Goal: Find specific page/section: Find specific page/section

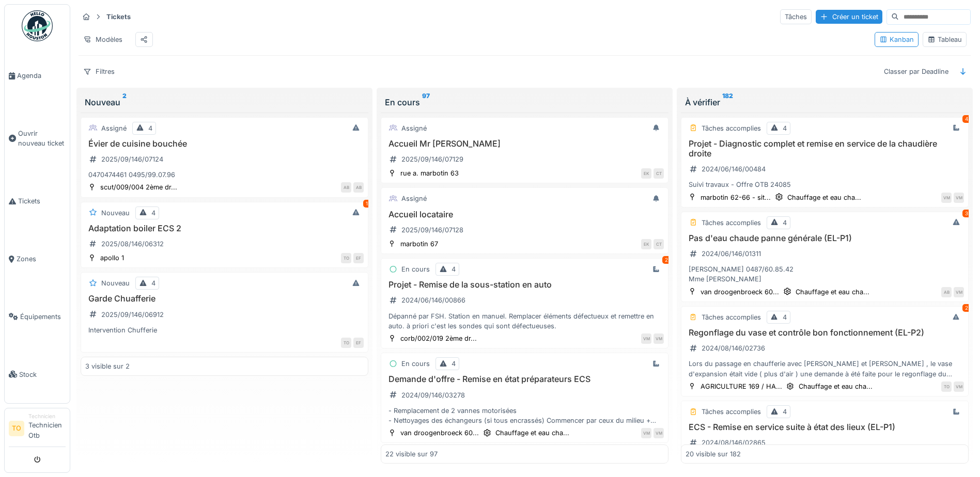
click at [928, 18] on input at bounding box center [934, 17] width 71 height 14
click at [936, 43] on div "Tableau" at bounding box center [944, 40] width 35 height 10
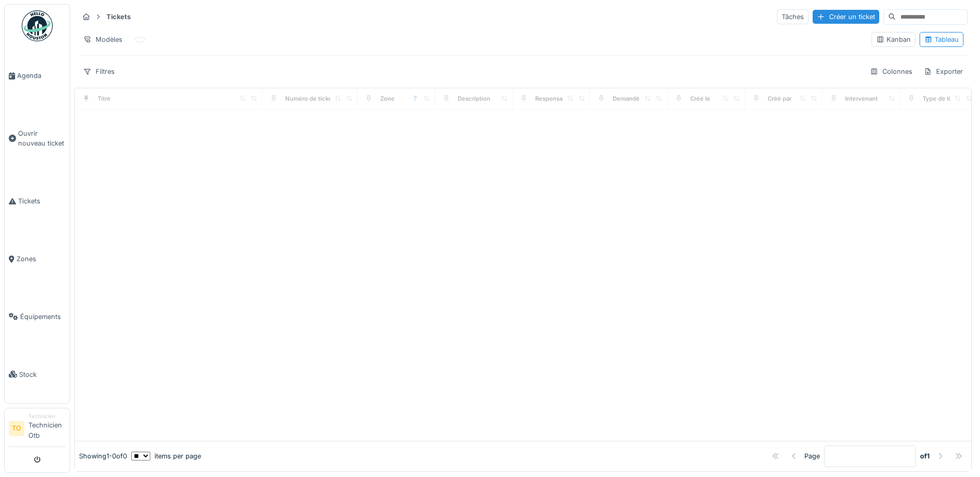
click at [898, 21] on input at bounding box center [931, 17] width 71 height 14
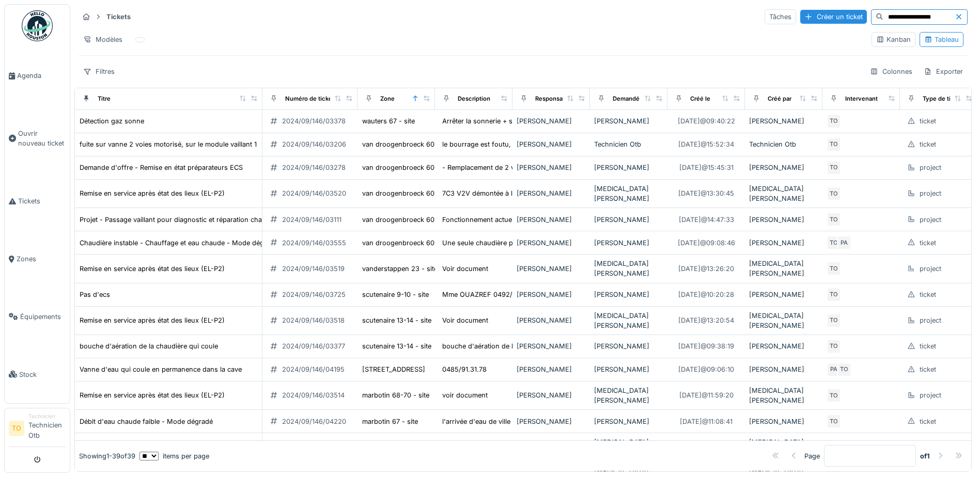
type input "**********"
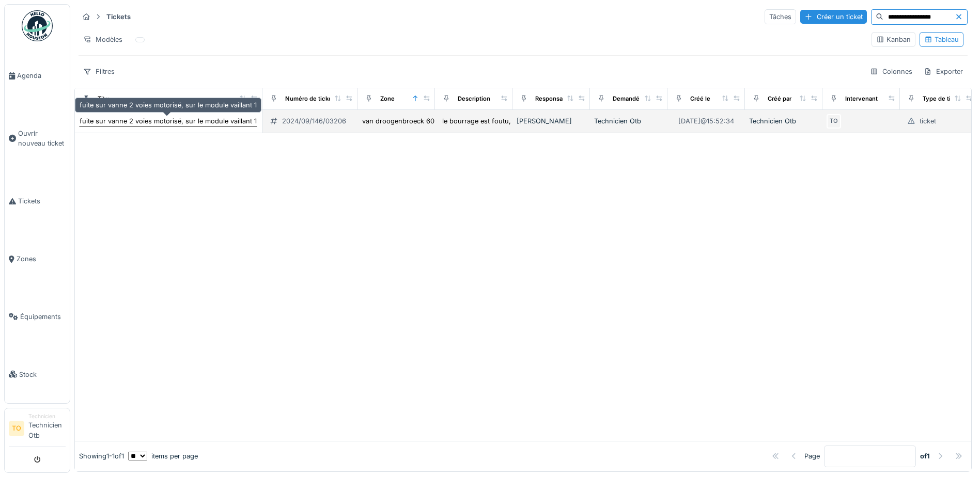
click at [160, 121] on div "fuite sur vanne 2 voies motorisé, sur le module vaillant 1" at bounding box center [168, 121] width 177 height 10
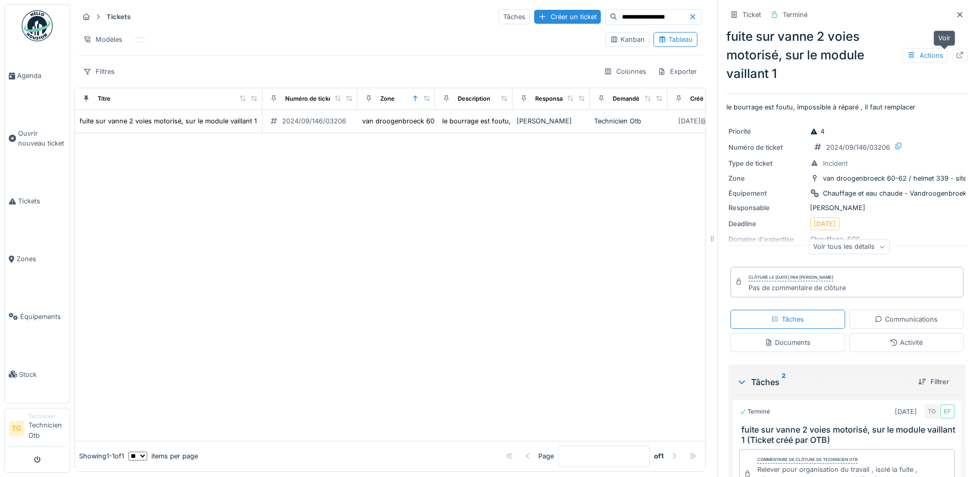
click at [957, 55] on icon at bounding box center [960, 55] width 7 height 7
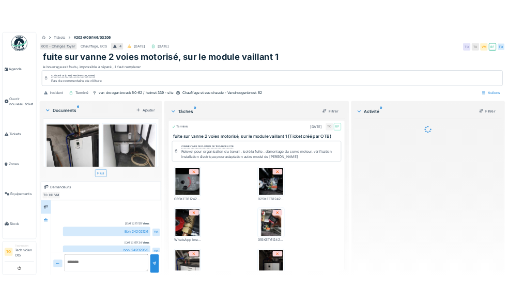
scroll to position [226, 0]
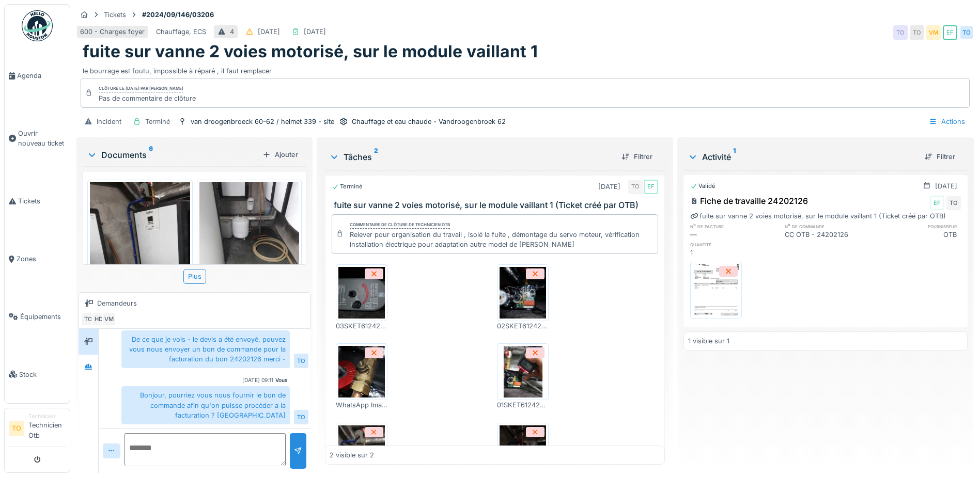
click at [714, 300] on img at bounding box center [716, 291] width 46 height 52
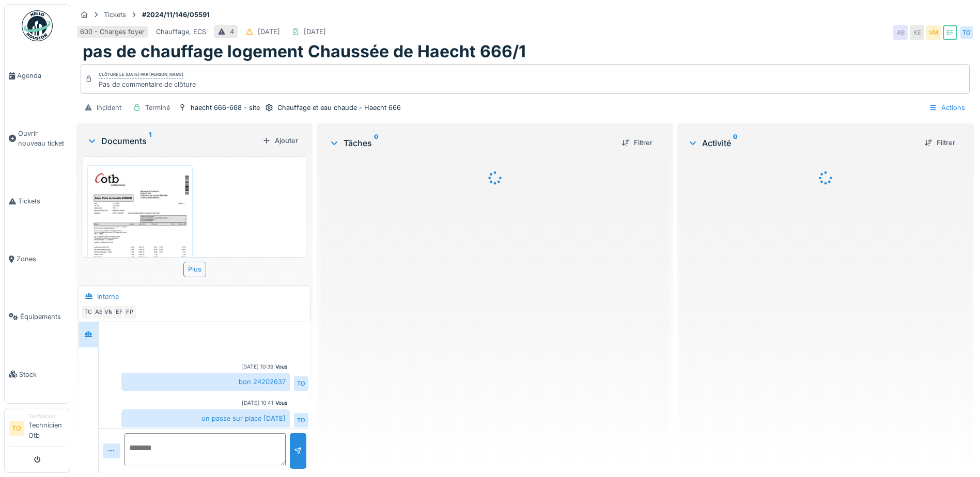
scroll to position [245, 0]
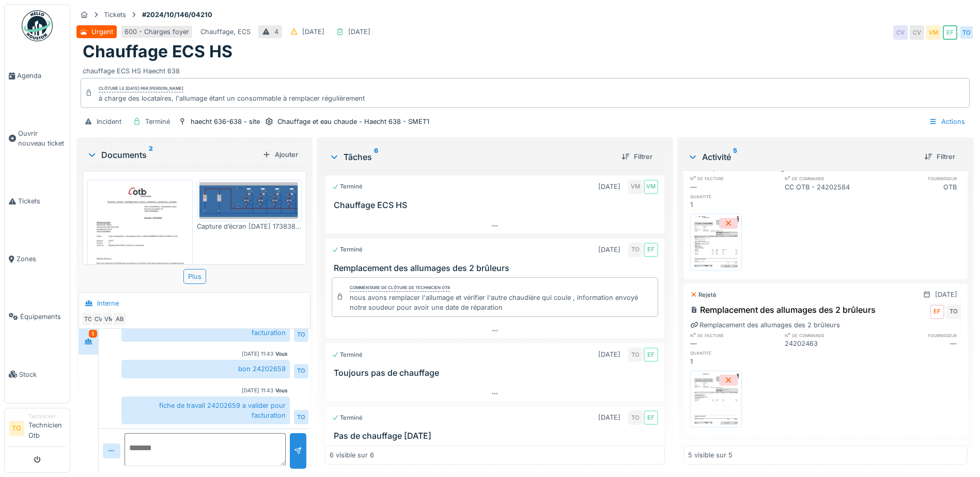
scroll to position [413, 0]
